Goal: Navigation & Orientation: Find specific page/section

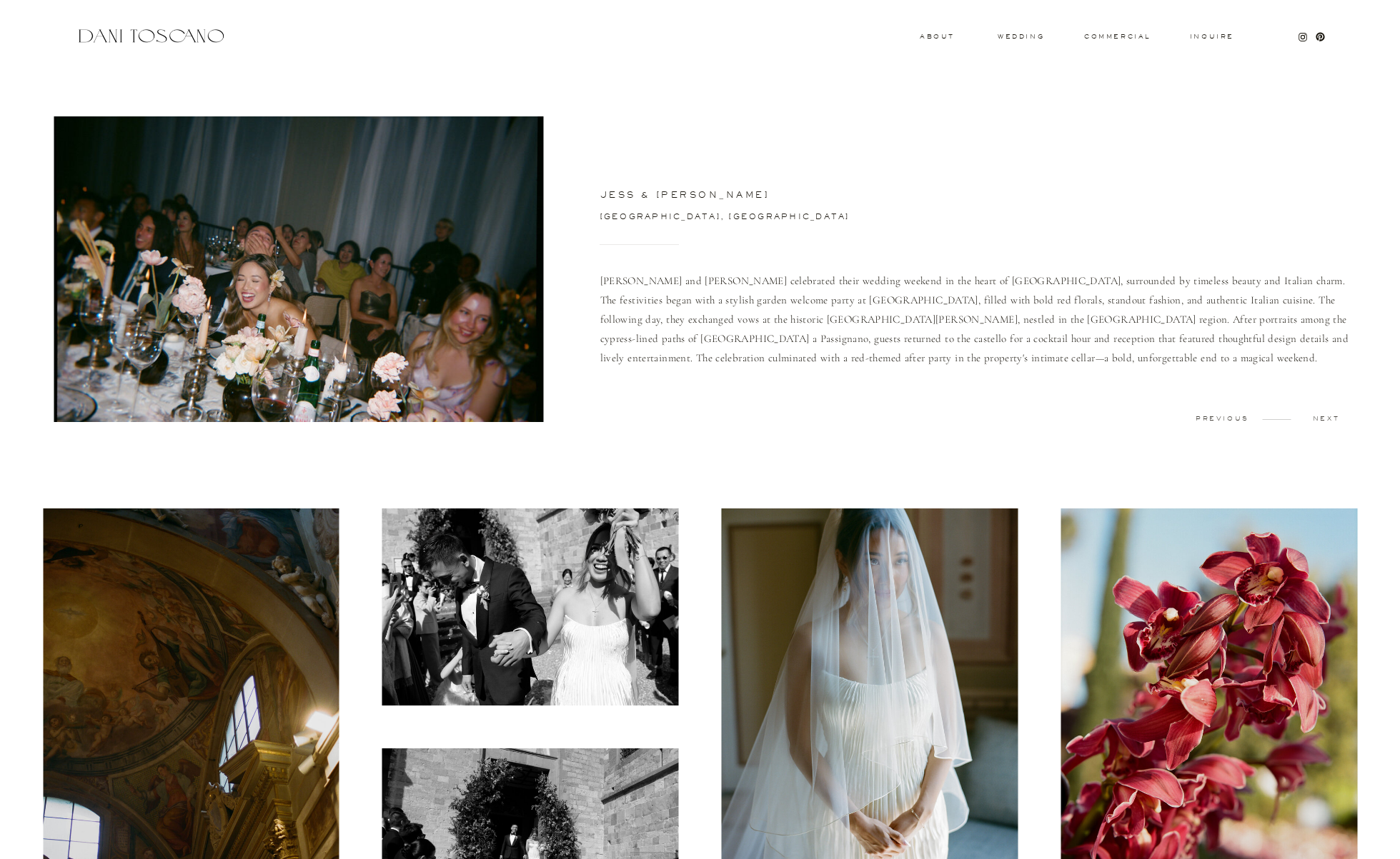
scroll to position [1661, 0]
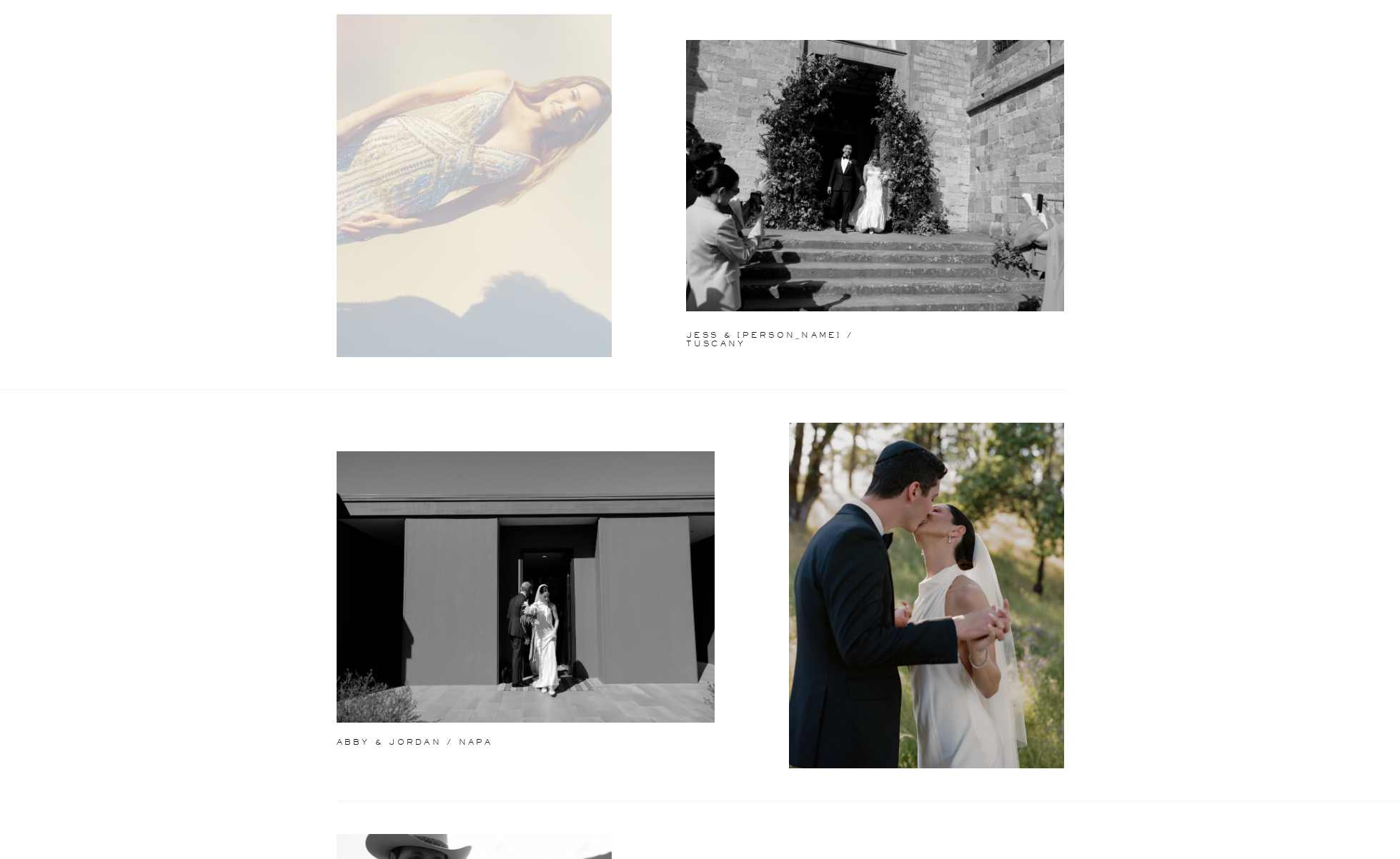
scroll to position [270, 0]
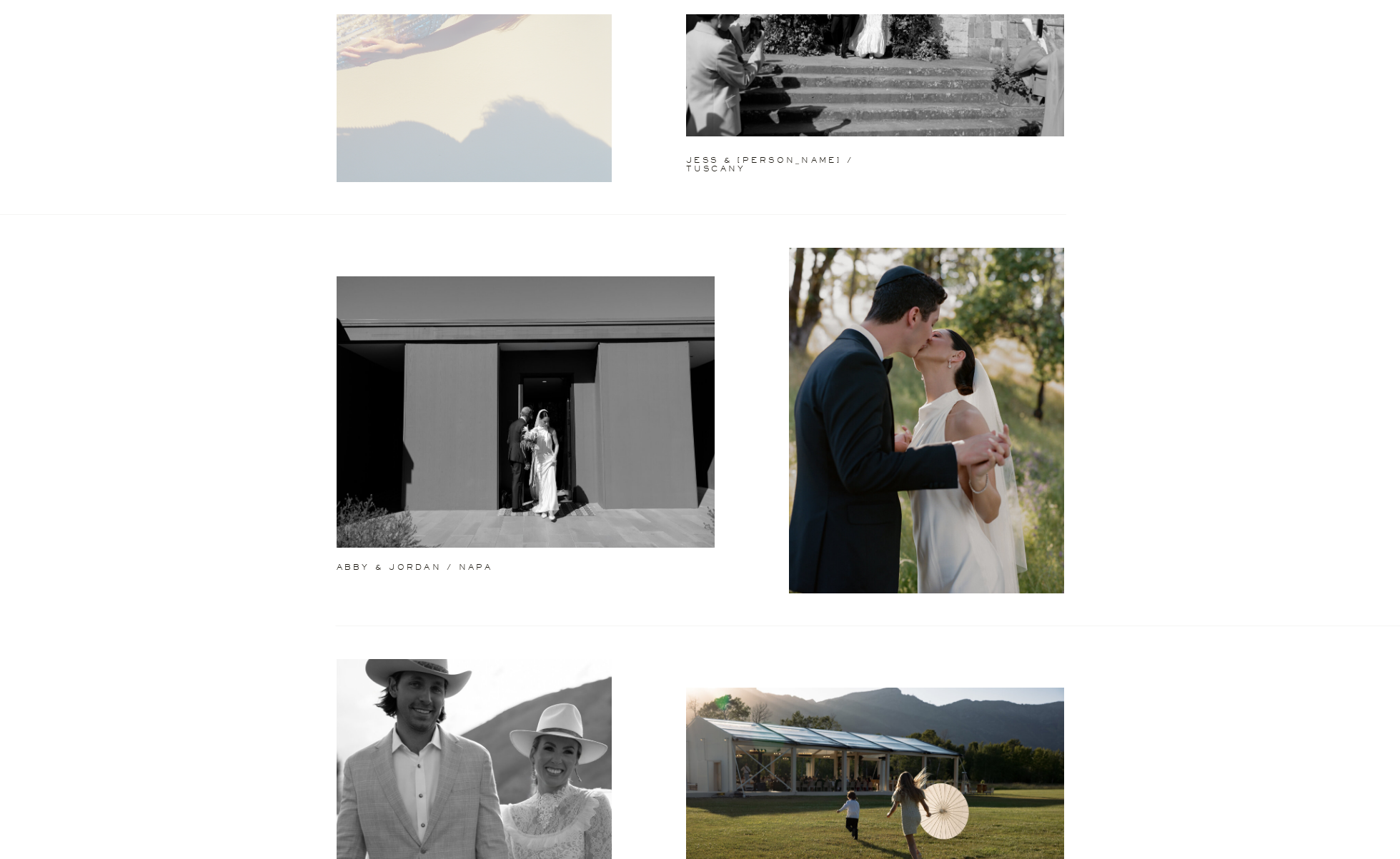
click at [467, 390] on div at bounding box center [525, 412] width 378 height 272
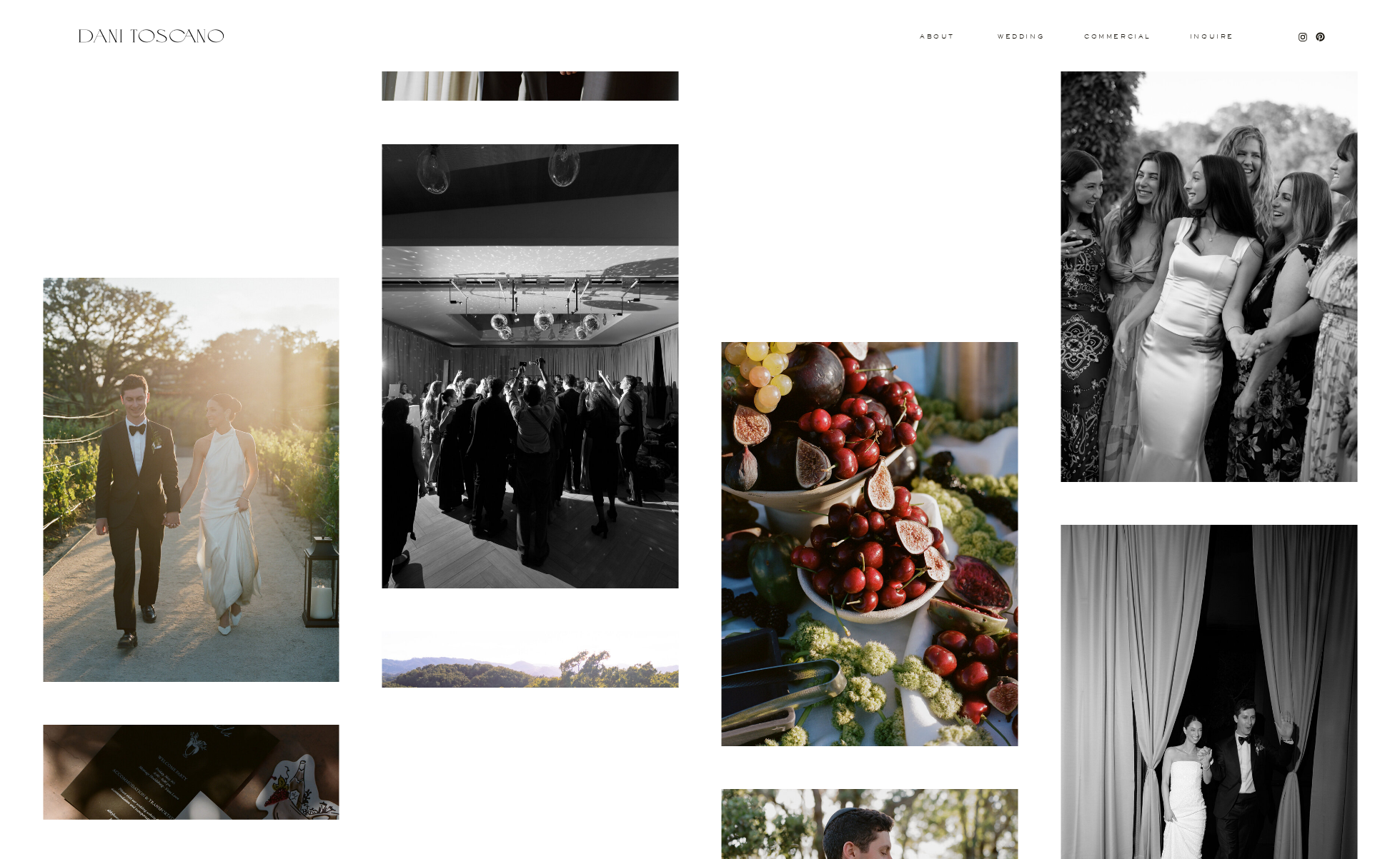
scroll to position [1978, 0]
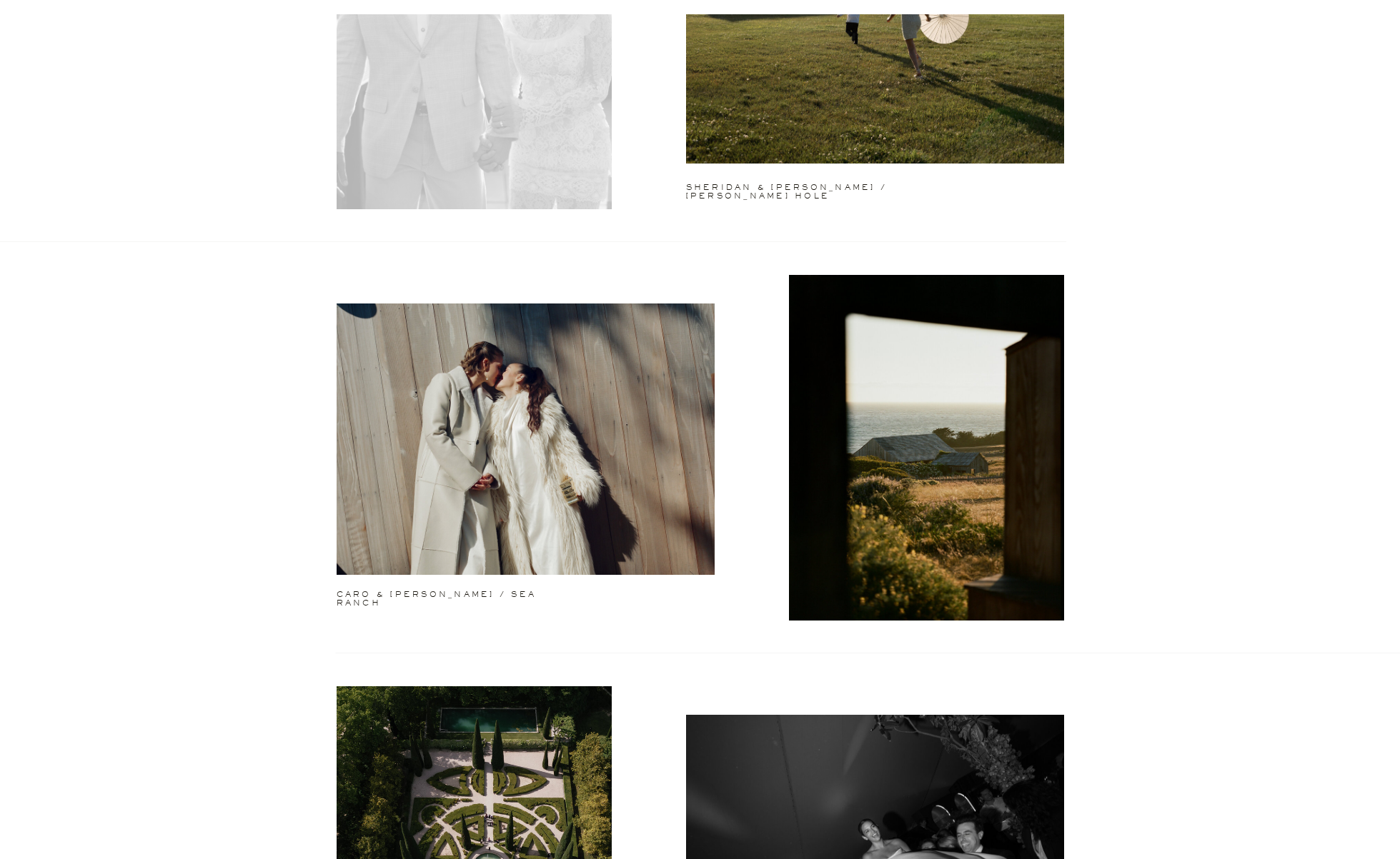
scroll to position [1083, 0]
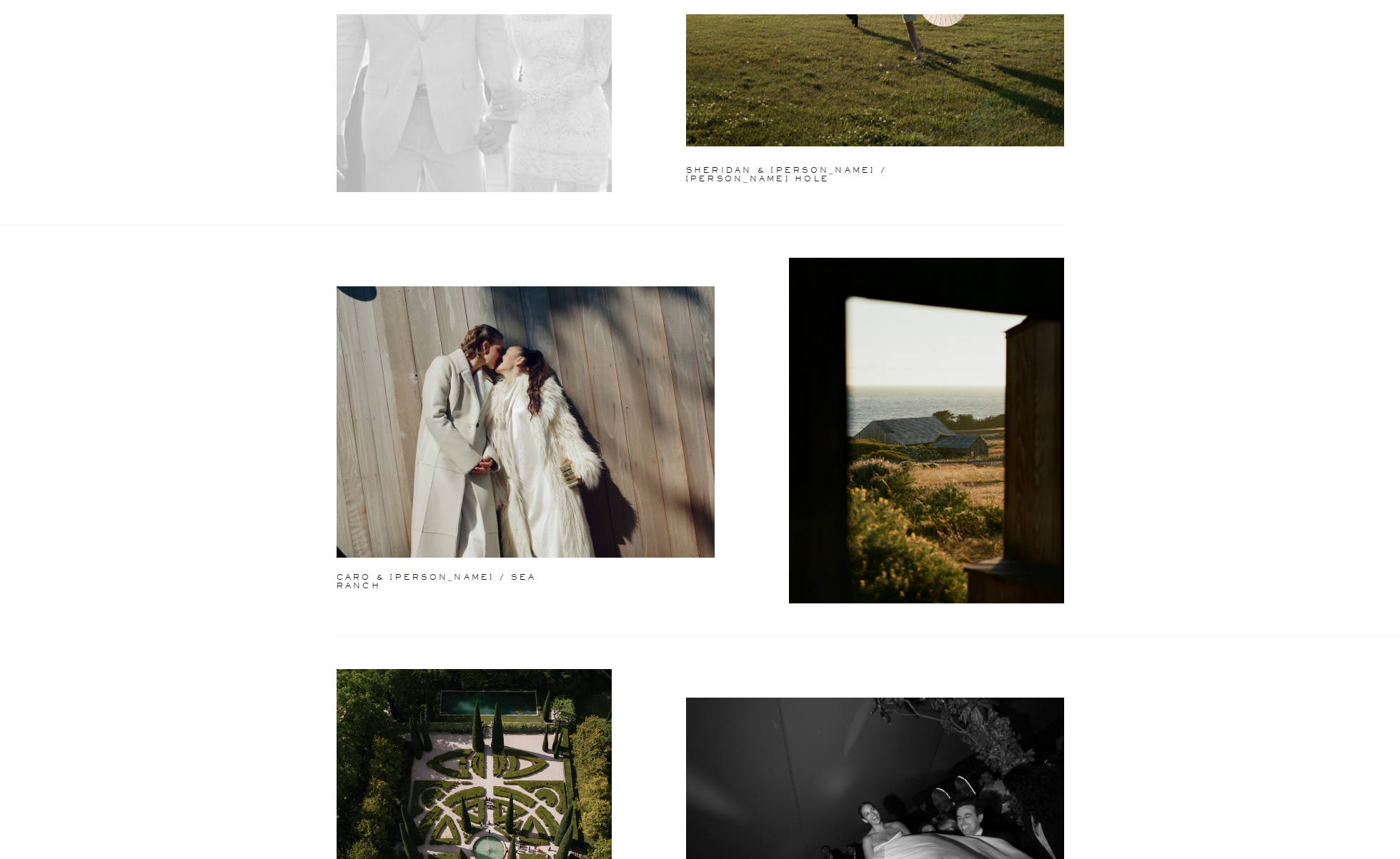
drag, startPoint x: 483, startPoint y: 397, endPoint x: 486, endPoint y: 384, distance: 13.3
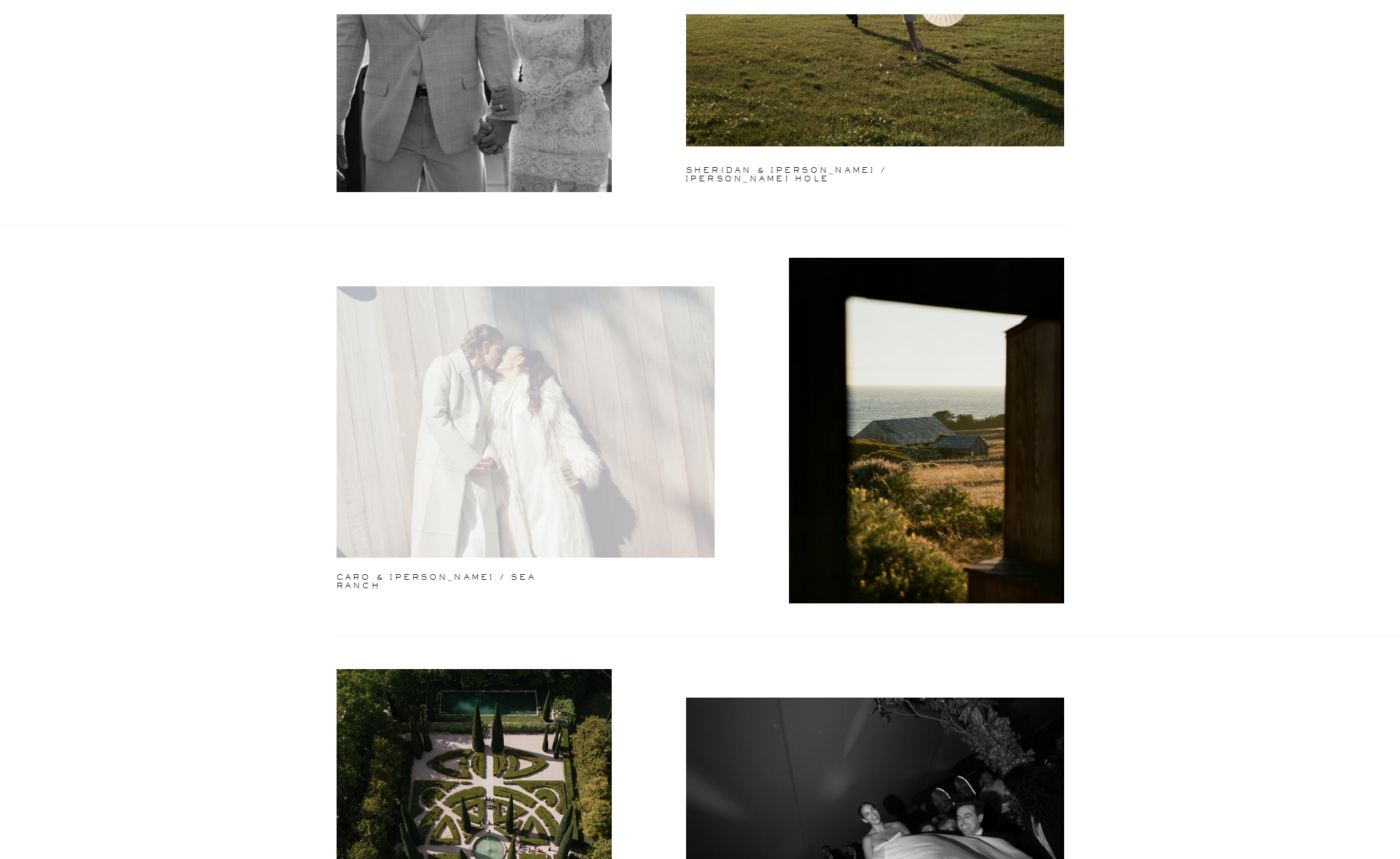
click at [507, 387] on div at bounding box center [525, 422] width 378 height 272
click at [519, 383] on div at bounding box center [525, 422] width 378 height 272
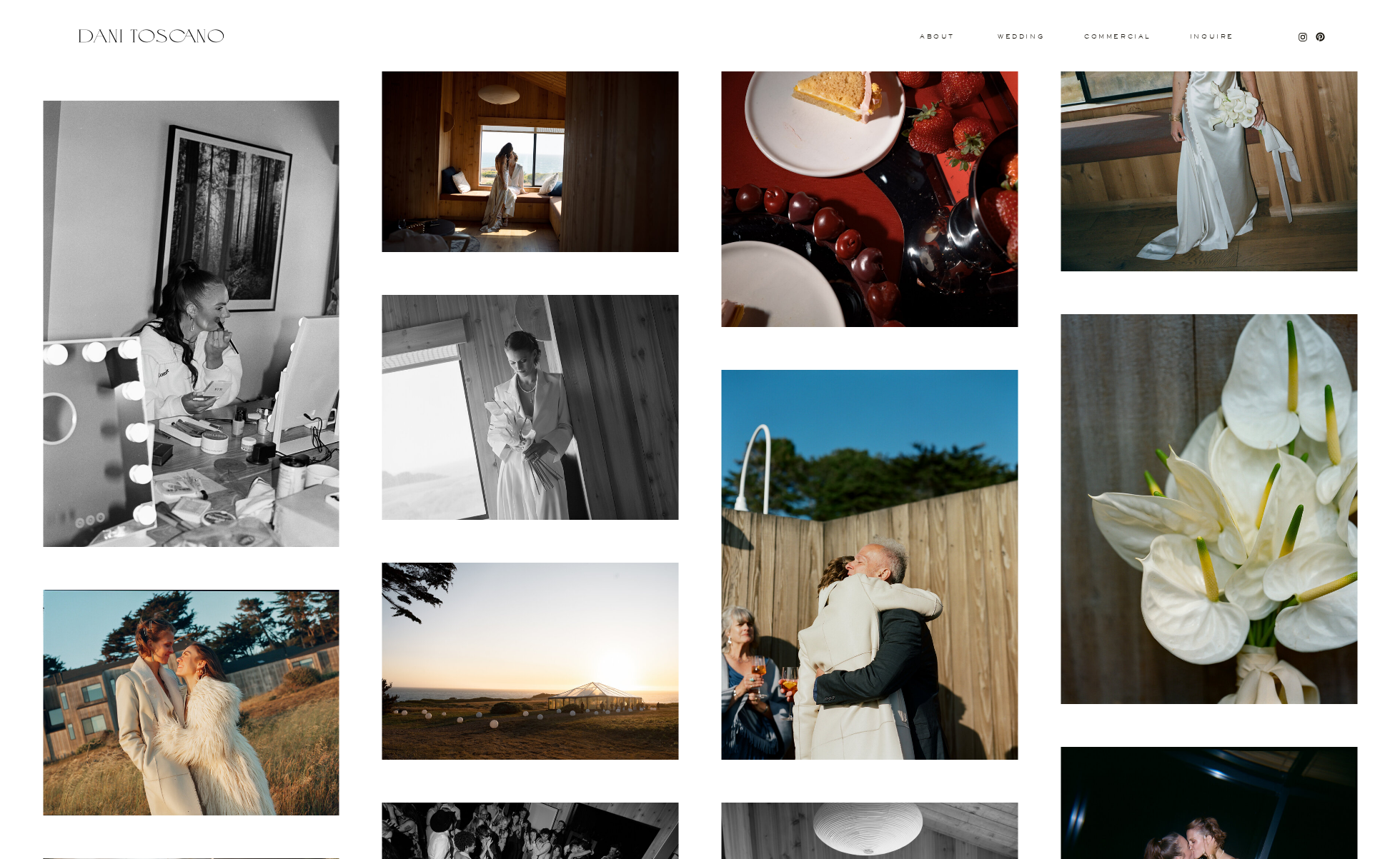
scroll to position [6712, 0]
